Goal: Transaction & Acquisition: Purchase product/service

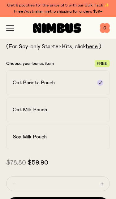
scroll to position [234, 0]
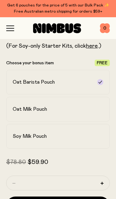
click at [58, 112] on div "Oat Milk Pouch" at bounding box center [52, 109] width 79 height 6
click at [79, 84] on div "Oat Barista Pouch" at bounding box center [52, 82] width 79 height 6
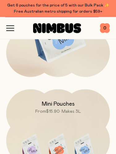
scroll to position [2117, 0]
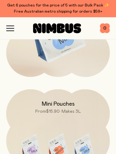
click at [11, 26] on icon "button" at bounding box center [9, 26] width 7 height 0
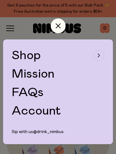
click at [99, 56] on icon "button" at bounding box center [99, 55] width 2 height 3
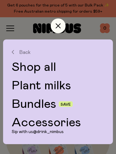
click at [62, 87] on link "Plant milks" at bounding box center [58, 86] width 92 height 12
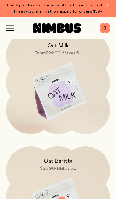
scroll to position [70, 0]
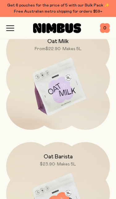
click at [77, 104] on img at bounding box center [57, 87] width 103 height 121
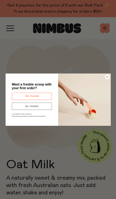
click at [109, 74] on img "POPUP Form" at bounding box center [84, 99] width 52 height 52
click at [106, 77] on circle "Close dialog" at bounding box center [106, 77] width 4 height 4
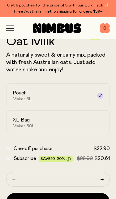
scroll to position [124, 0]
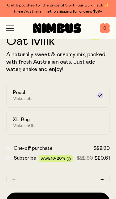
click at [67, 124] on div "XL Bag Makes 50L" at bounding box center [52, 123] width 79 height 12
click at [72, 96] on div "Pouch Makes 5L" at bounding box center [52, 96] width 79 height 12
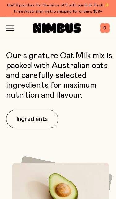
scroll to position [353, 0]
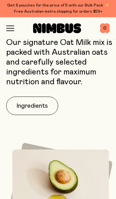
click at [48, 110] on button "Ingredients" at bounding box center [32, 106] width 52 height 18
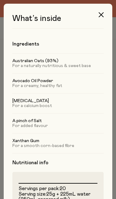
scroll to position [0, 0]
click at [102, 10] on button "button" at bounding box center [100, 14] width 15 height 15
